Goal: Navigation & Orientation: Find specific page/section

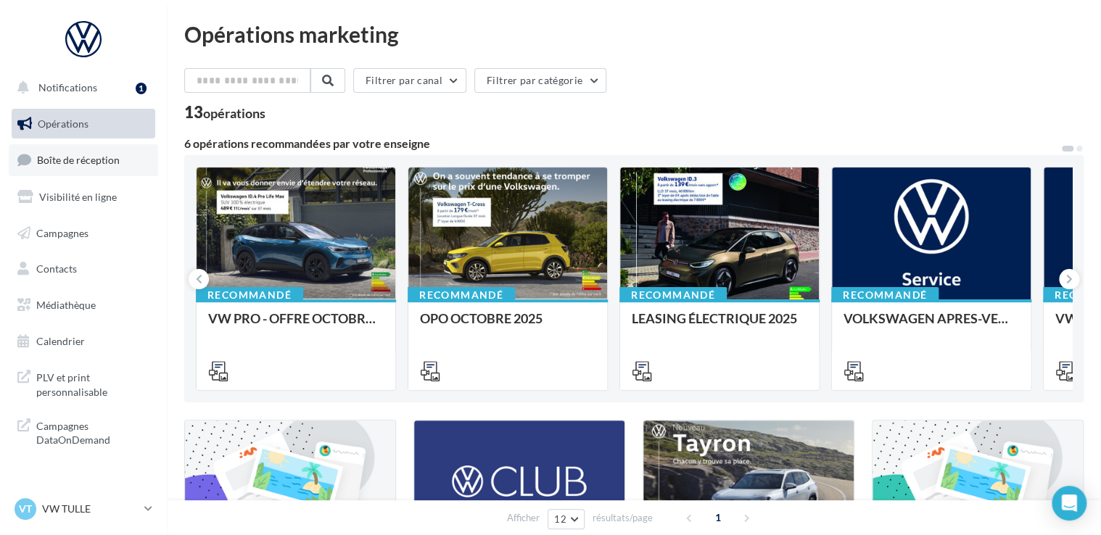
drag, startPoint x: 0, startPoint y: 0, endPoint x: 75, endPoint y: 154, distance: 171.3
click at [75, 154] on link "Boîte de réception" at bounding box center [83, 159] width 149 height 31
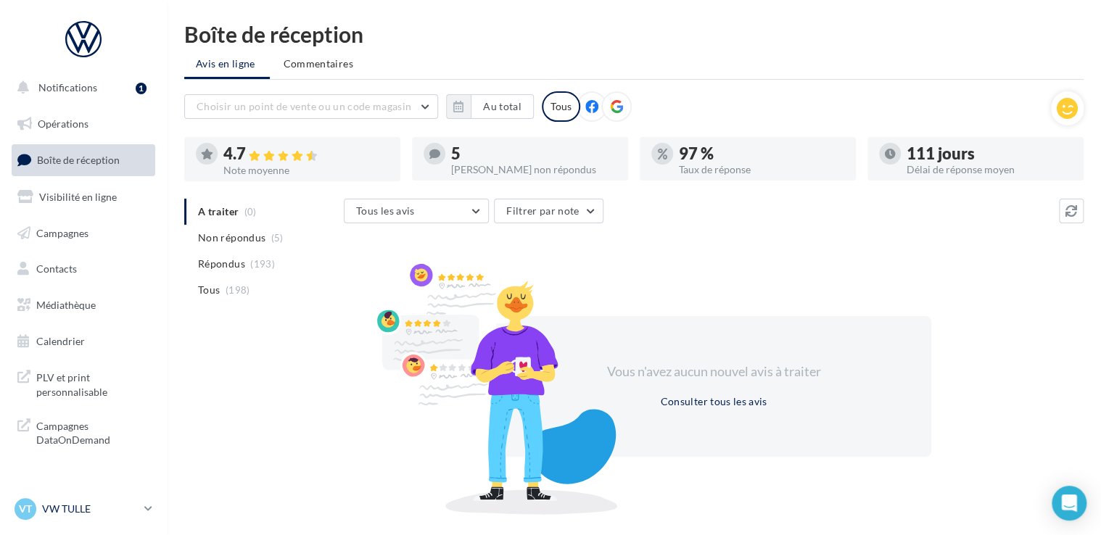
click at [70, 519] on div "VT VW TULLE vw-tul-sdes" at bounding box center [77, 509] width 124 height 22
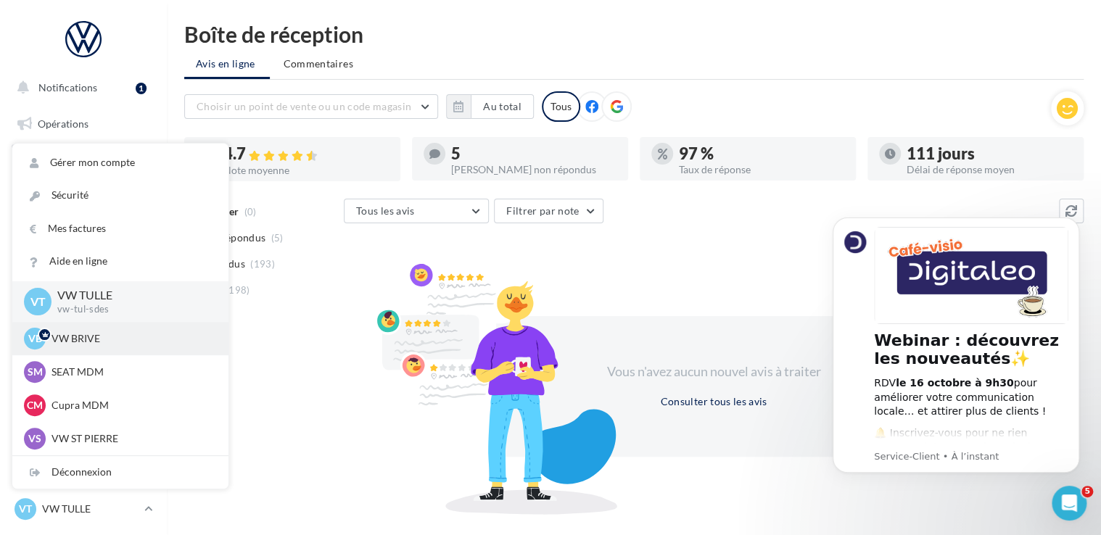
click at [77, 341] on p "VW BRIVE" at bounding box center [132, 339] width 160 height 15
